Goal: Task Accomplishment & Management: Complete application form

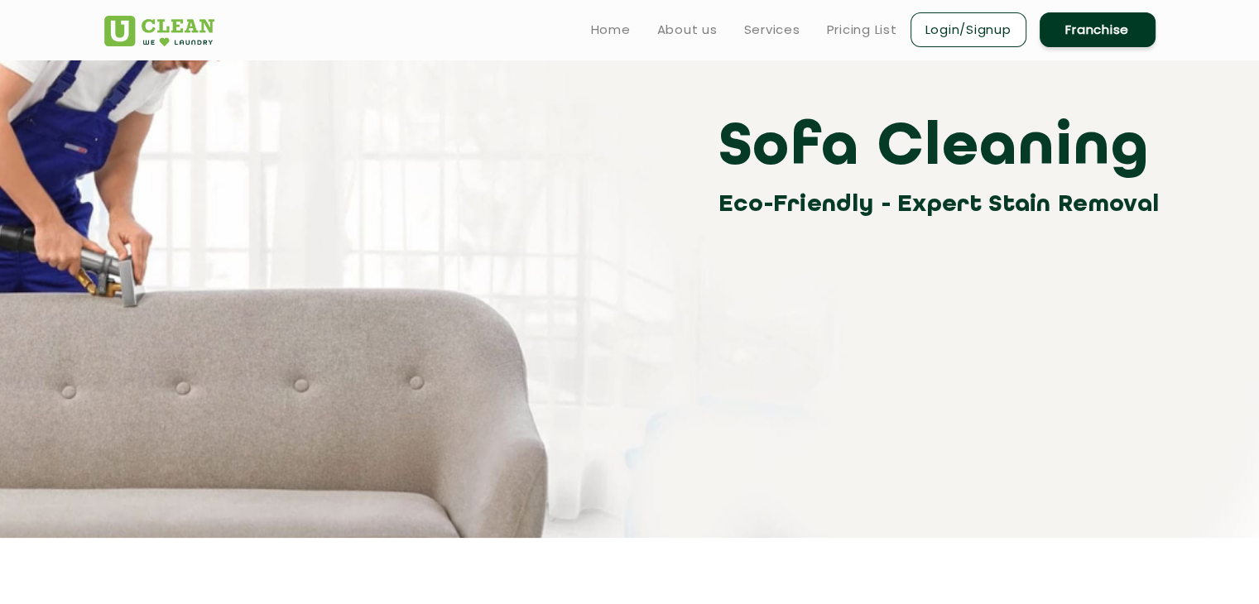
scroll to position [83, 0]
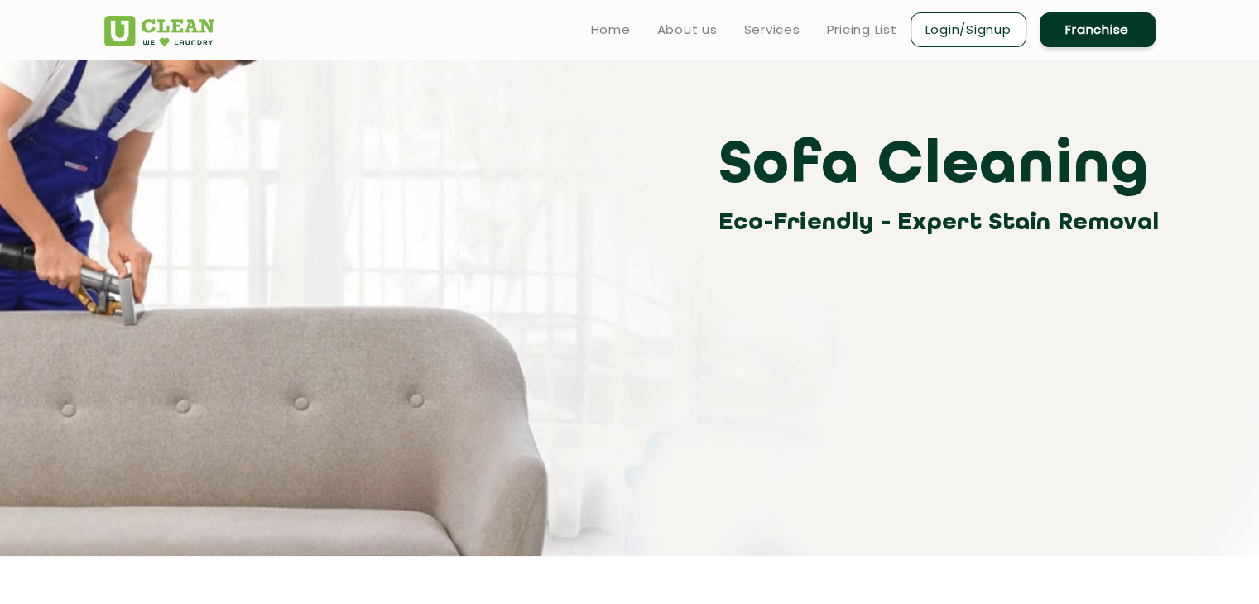
click at [1107, 24] on link "Franchise" at bounding box center [1098, 29] width 116 height 35
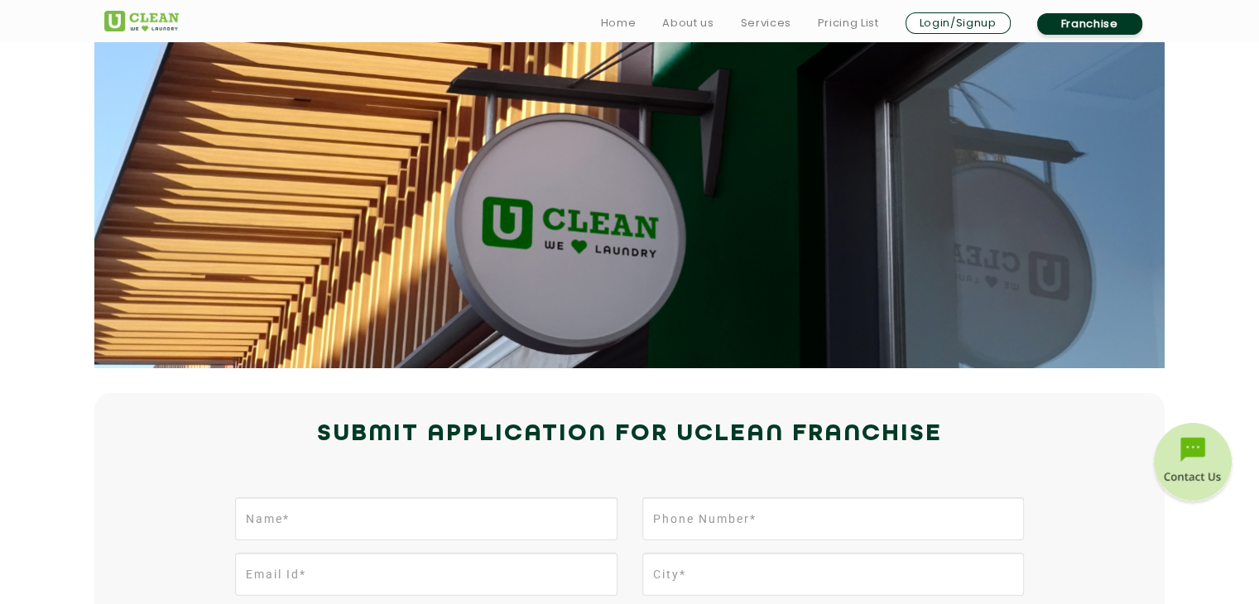
scroll to position [331, 0]
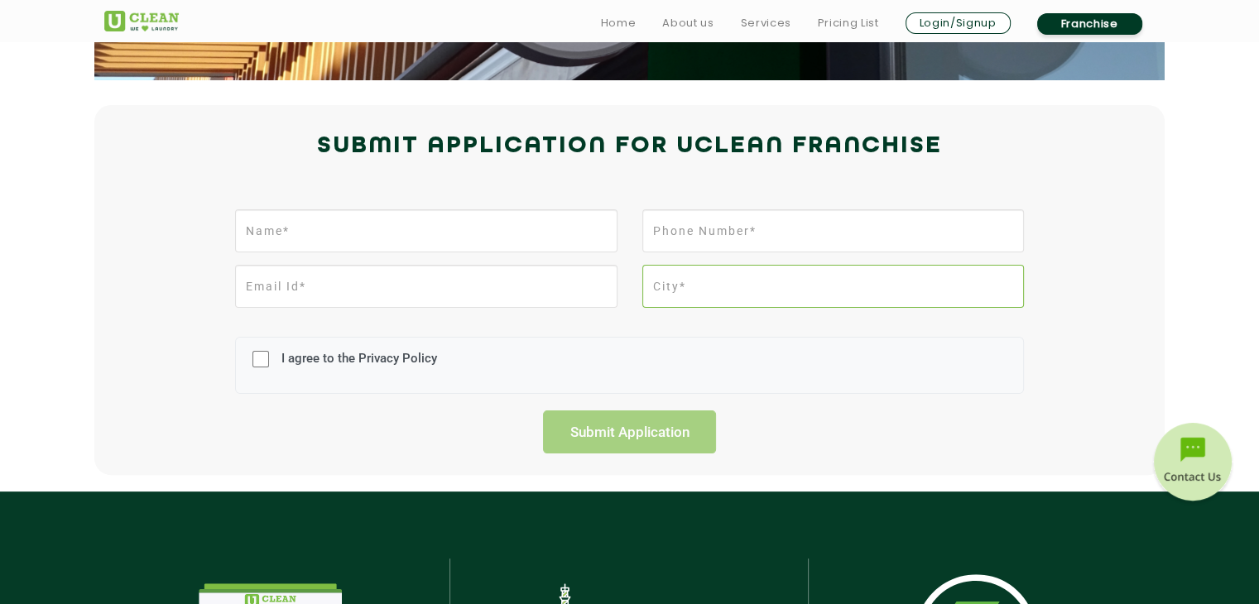
click at [690, 282] on input "text" at bounding box center [833, 286] width 382 height 43
click at [621, 329] on div "I agree to the Privacy Policy" at bounding box center [630, 365] width 814 height 90
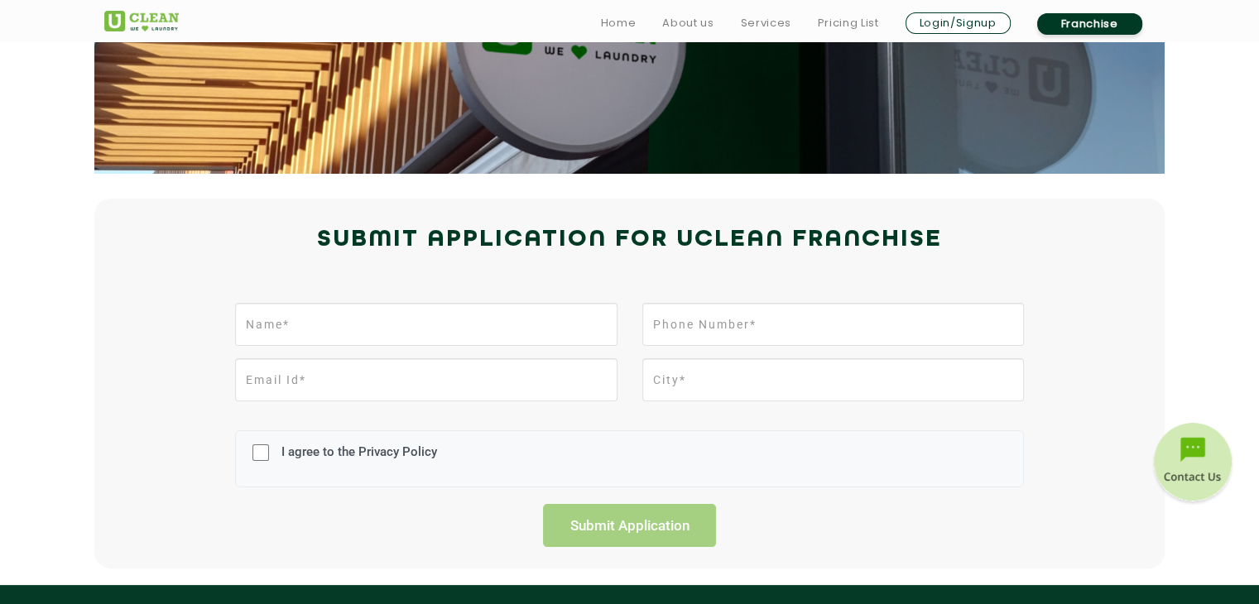
scroll to position [248, 0]
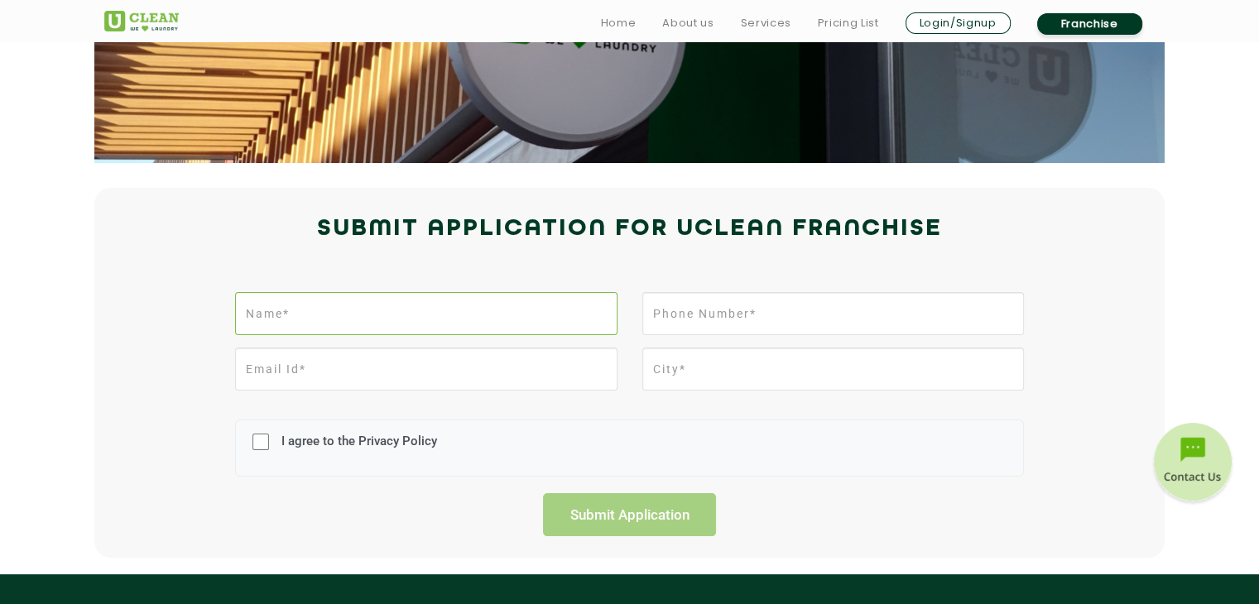
click at [523, 315] on input "text" at bounding box center [426, 313] width 382 height 43
click at [204, 287] on div "I agree to the Privacy Policy Submit Application" at bounding box center [630, 410] width 1076 height 252
click at [340, 327] on input "text" at bounding box center [426, 313] width 382 height 43
click at [383, 312] on input "text" at bounding box center [426, 313] width 382 height 43
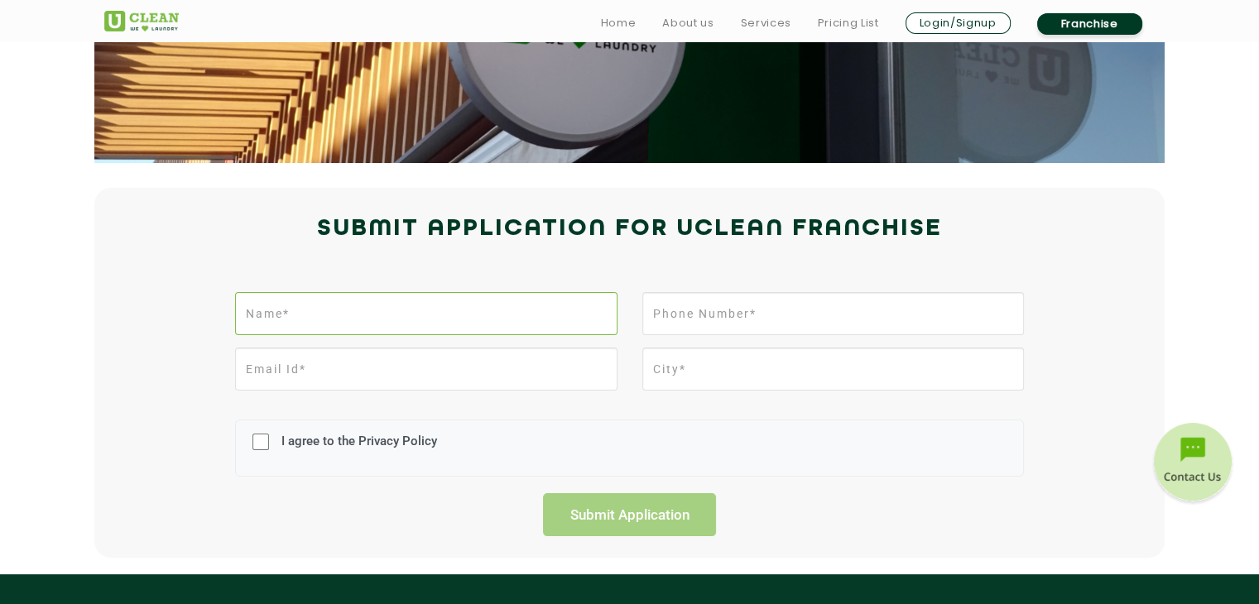
click at [397, 315] on input "text" at bounding box center [426, 313] width 382 height 43
click at [385, 314] on input "vinay" at bounding box center [426, 313] width 382 height 43
type input "v"
type input "vinay kumar"
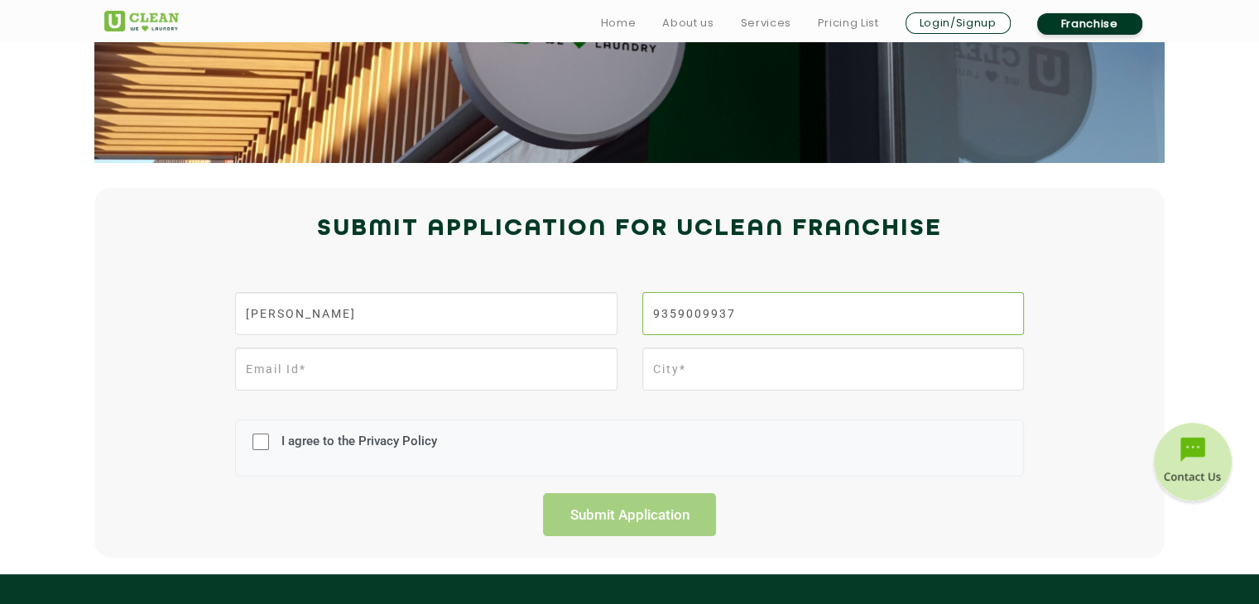
type input "9359009937"
click at [453, 369] on input "email" at bounding box center [426, 369] width 382 height 43
type input "advillabdn@gmail.com"
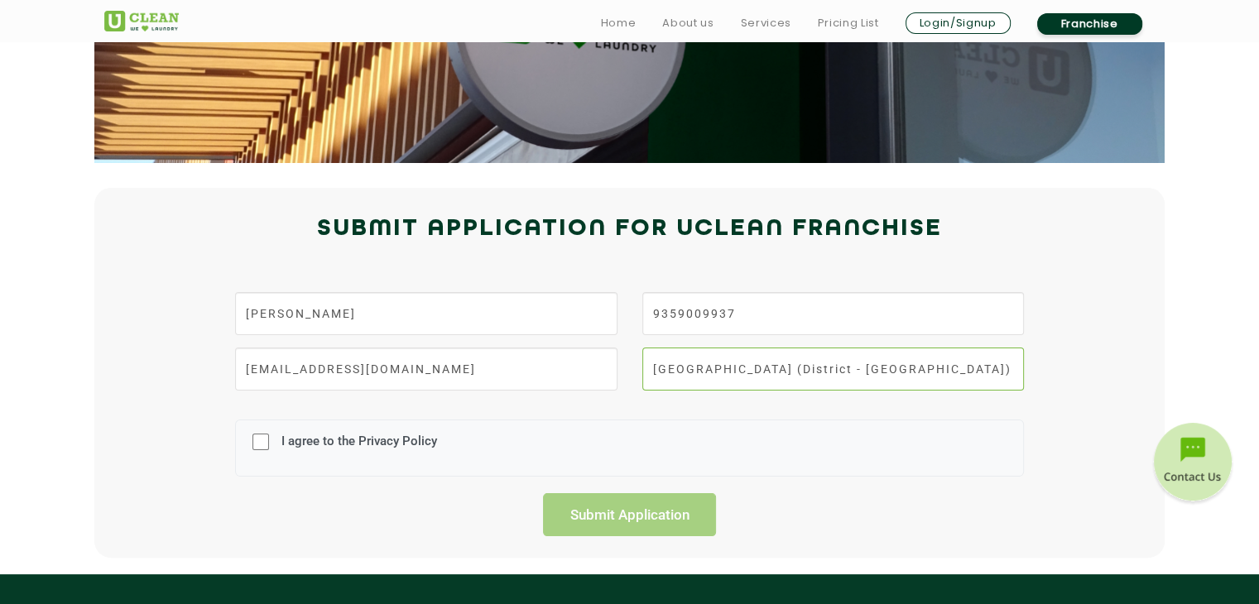
click at [844, 374] on input "Budaun (District - Budaun)" at bounding box center [833, 369] width 382 height 43
drag, startPoint x: 848, startPoint y: 368, endPoint x: 490, endPoint y: 368, distance: 357.6
click at [490, 368] on div "advillabdn@gmail.com Budaun (District - Budaun)" at bounding box center [630, 375] width 814 height 55
type input "Kashganj"
click at [258, 445] on input "I agree to the Privacy Policy" at bounding box center [260, 442] width 17 height 43
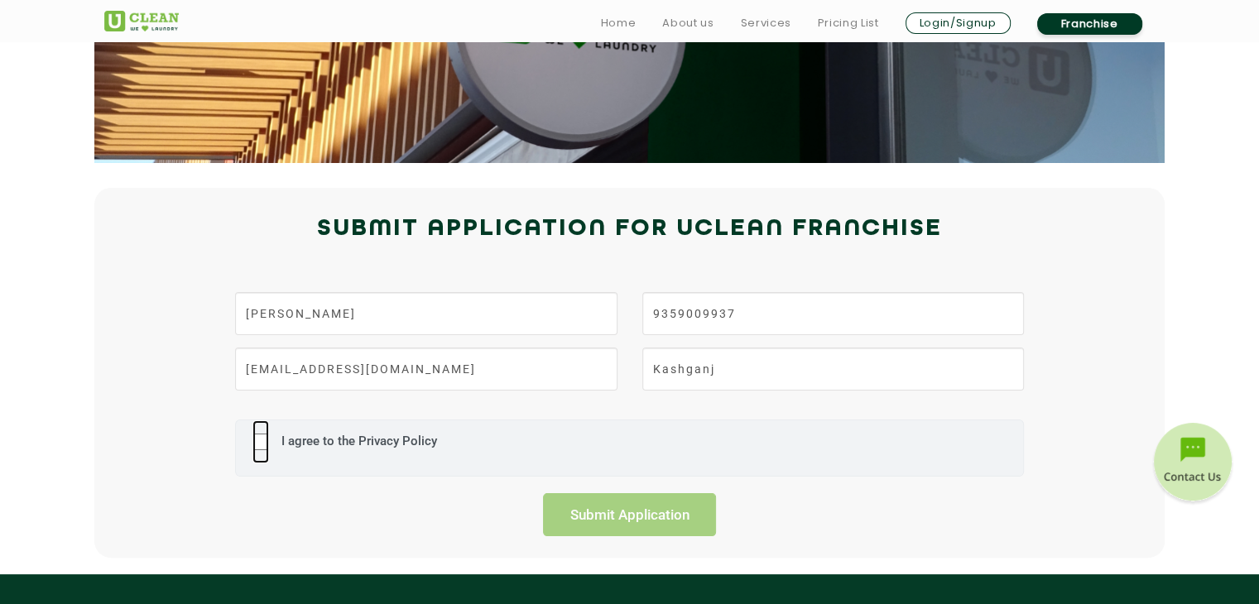
checkbox input "true"
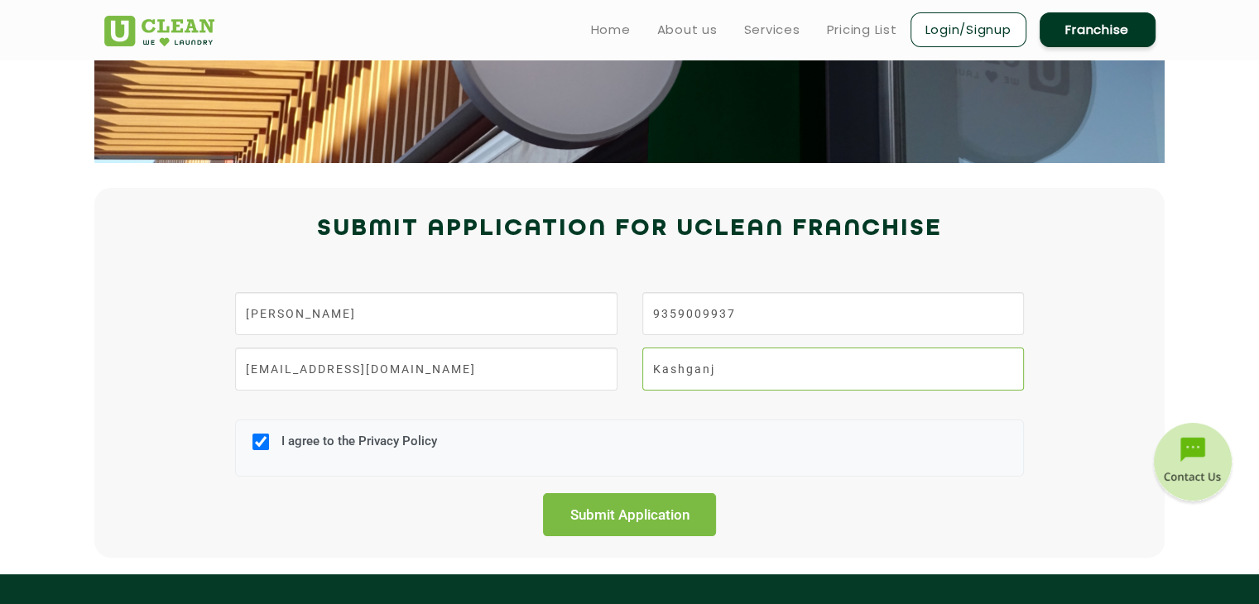
drag, startPoint x: 720, startPoint y: 373, endPoint x: 512, endPoint y: 368, distance: 207.9
click at [519, 368] on div "advillabdn@gmail.com Kashganj" at bounding box center [630, 375] width 814 height 55
paste input "kas"
type input "kasganj"
click at [811, 458] on div "I agree to the Privacy Policy" at bounding box center [629, 448] width 789 height 57
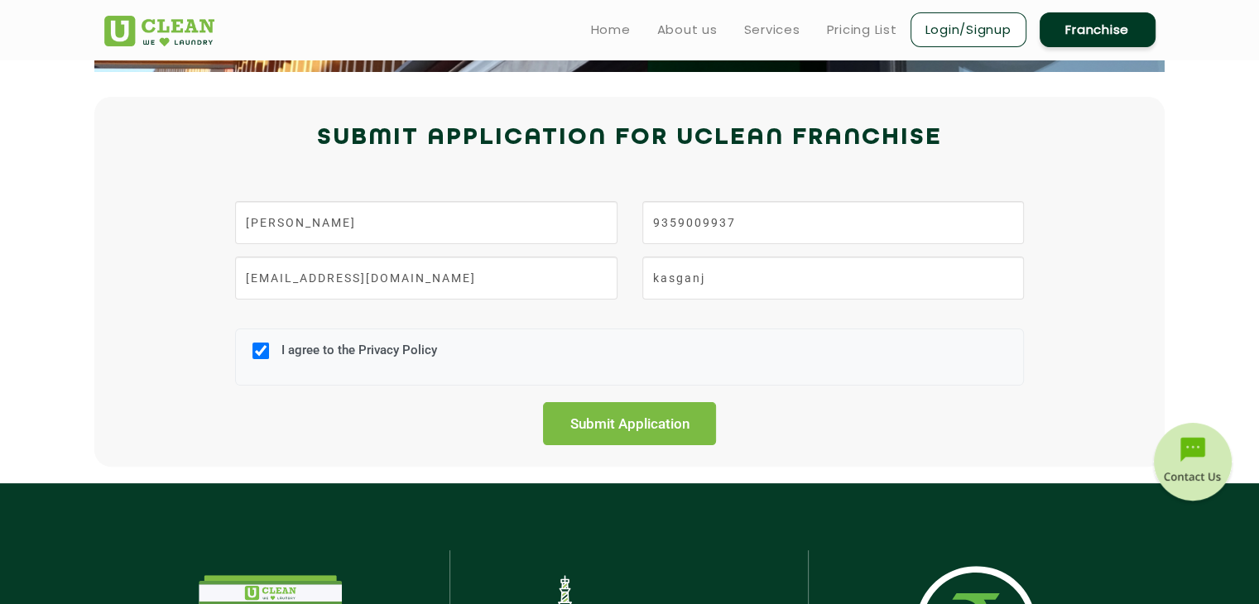
scroll to position [331, 0]
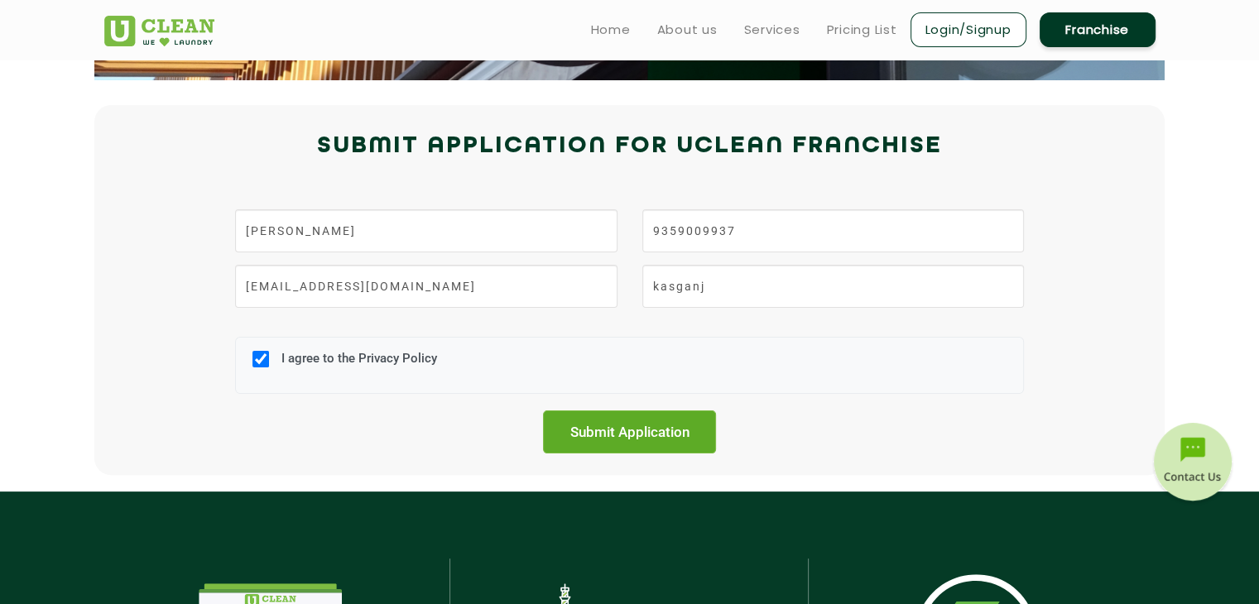
click at [629, 429] on input "Submit Application" at bounding box center [630, 432] width 174 height 43
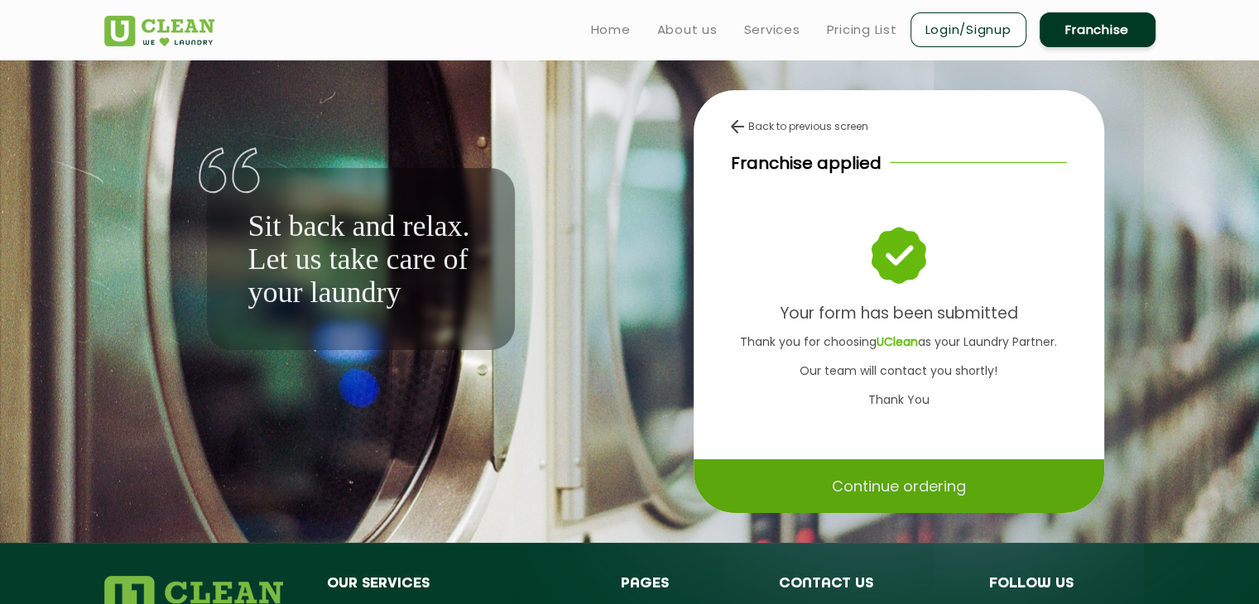
click at [916, 484] on p "Continue ordering" at bounding box center [899, 486] width 134 height 29
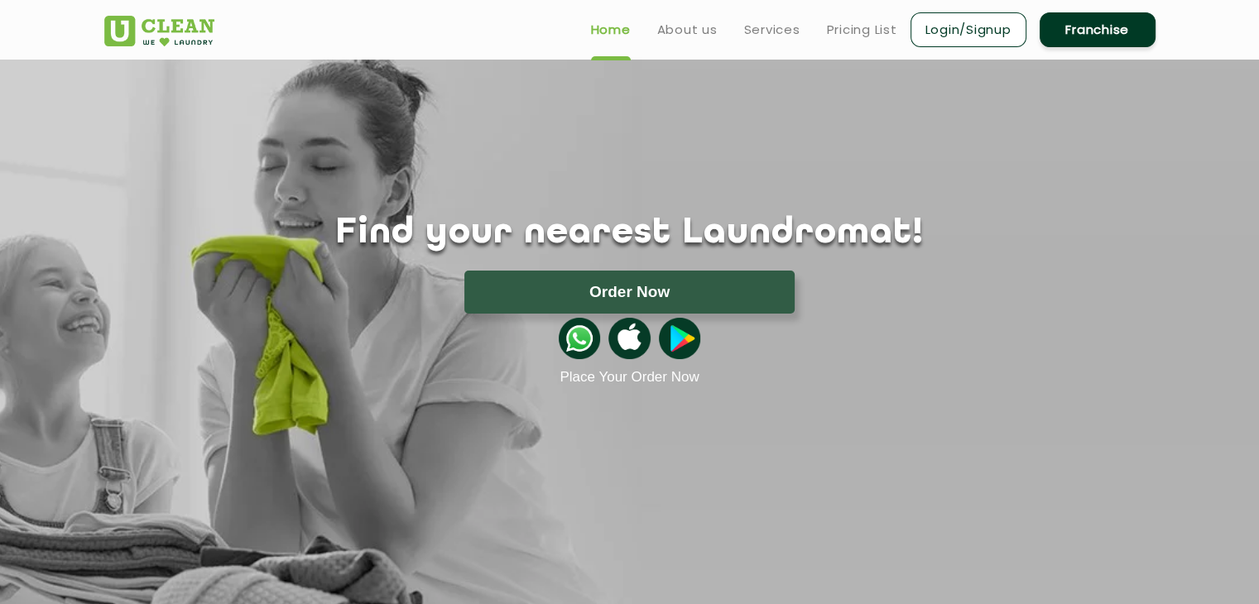
click at [185, 27] on img at bounding box center [159, 31] width 110 height 31
